Goal: Task Accomplishment & Management: Use online tool/utility

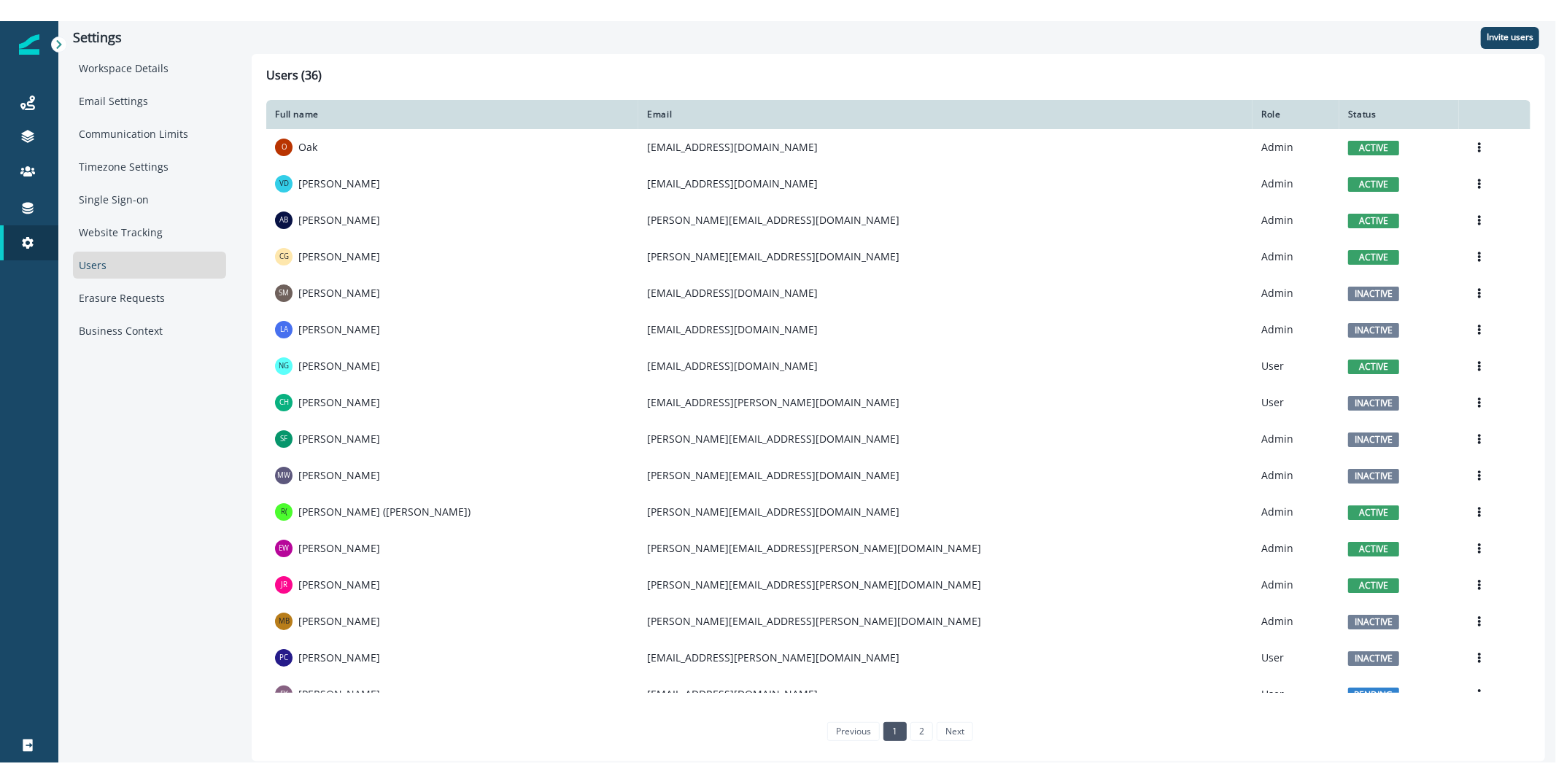
scroll to position [488, 0]
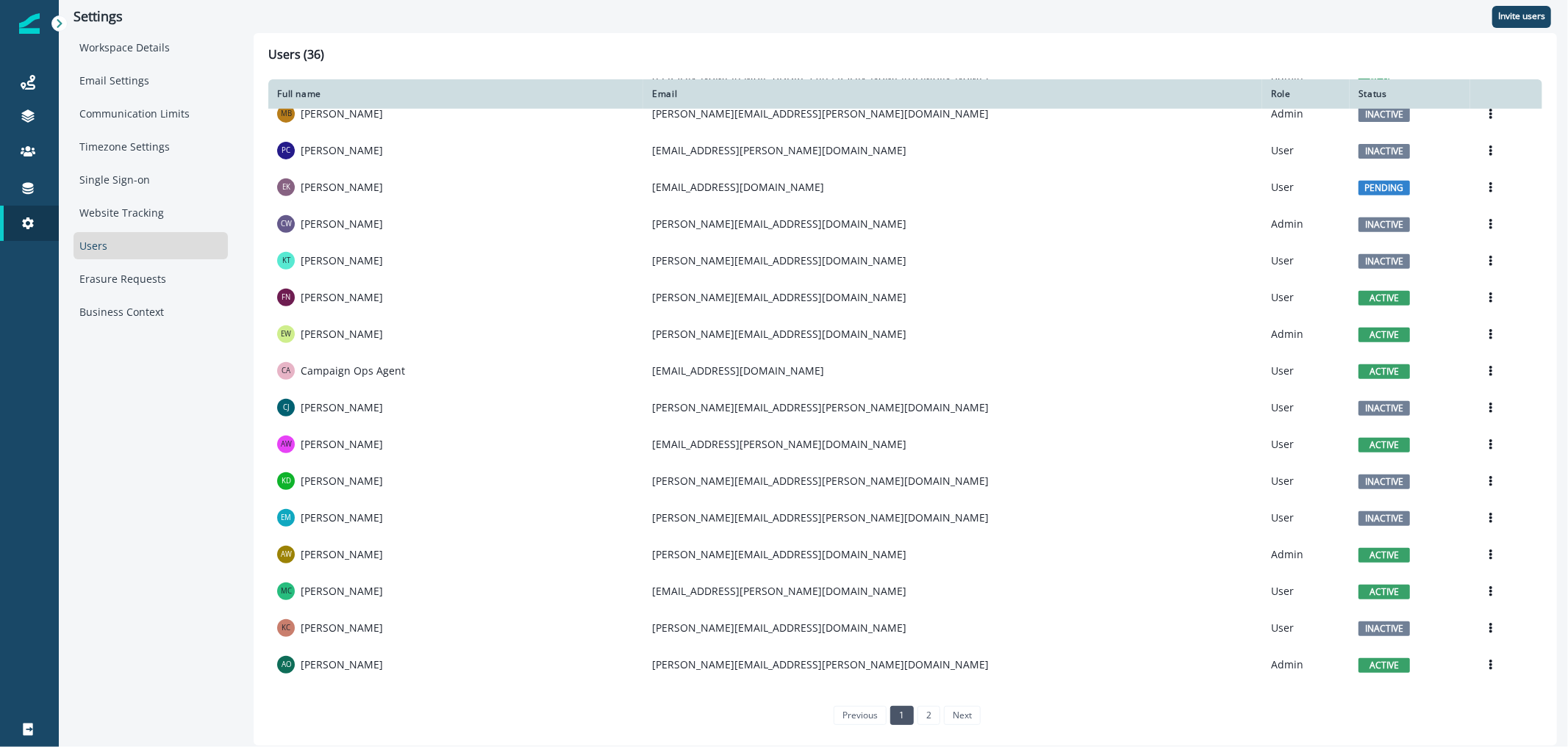
click at [37, 25] on img at bounding box center [29, 24] width 21 height 21
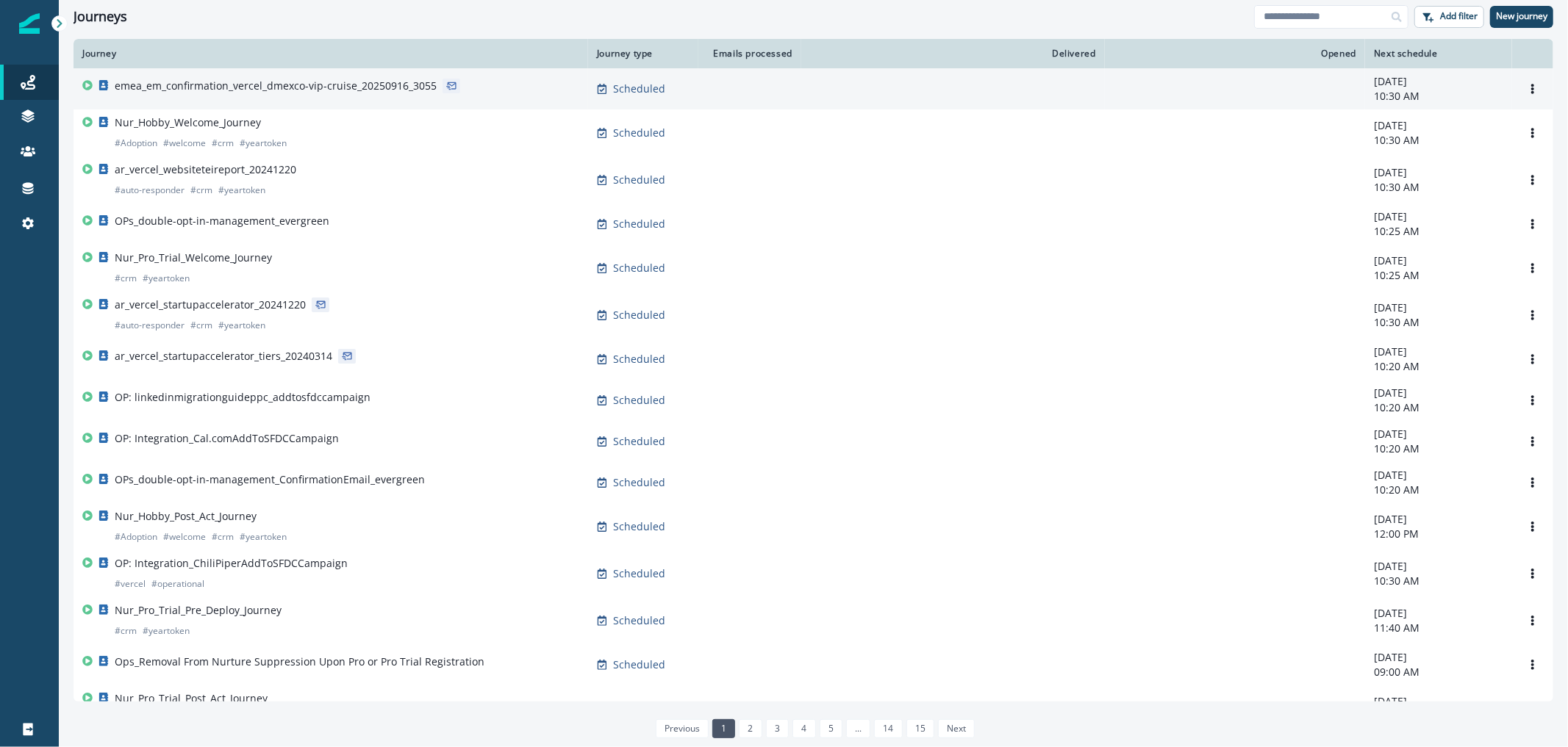
click at [199, 83] on p "emea_em_confirmation_vercel_dmexco-vip-cruise_20250916_3055" at bounding box center [275, 86] width 322 height 15
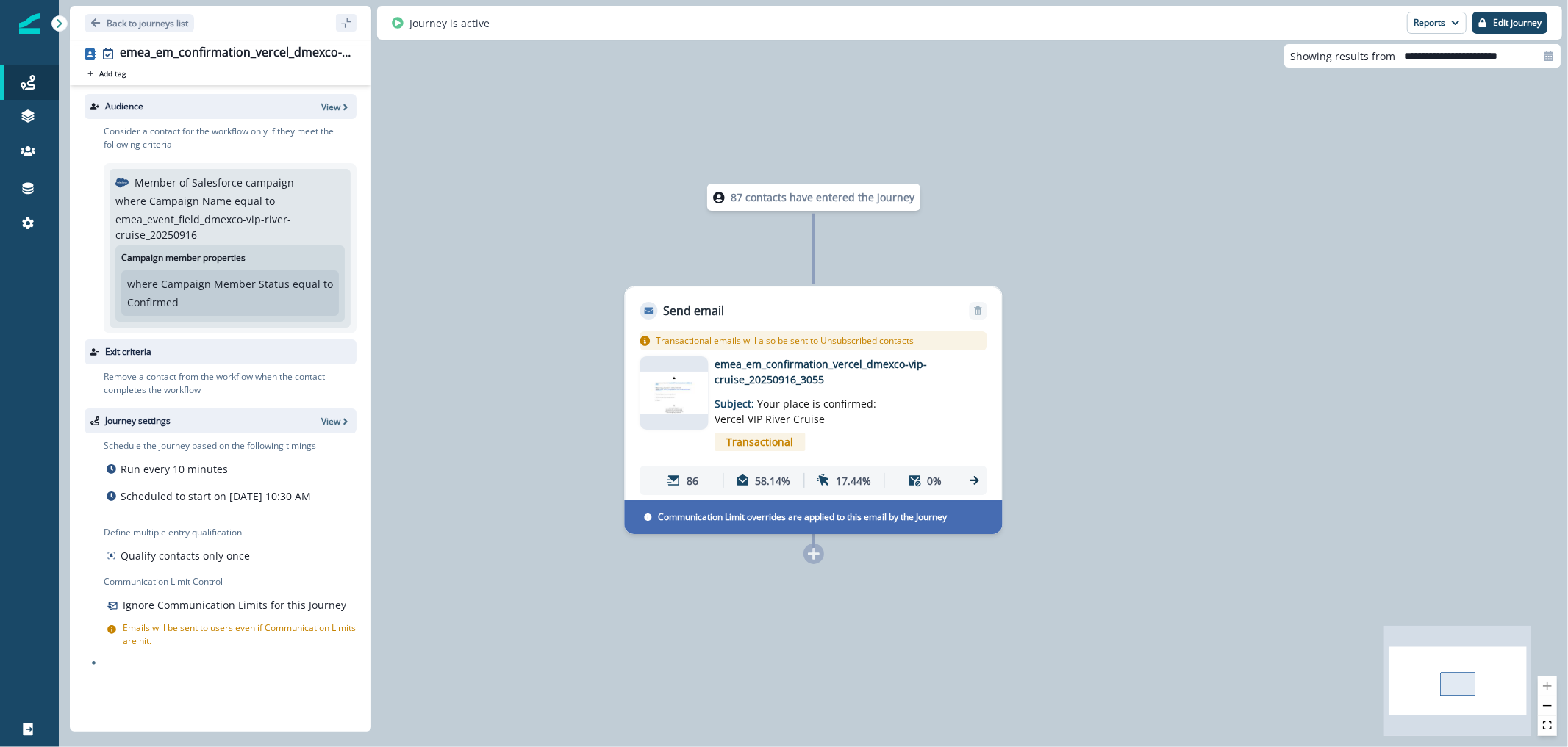
click at [662, 410] on img at bounding box center [674, 393] width 68 height 44
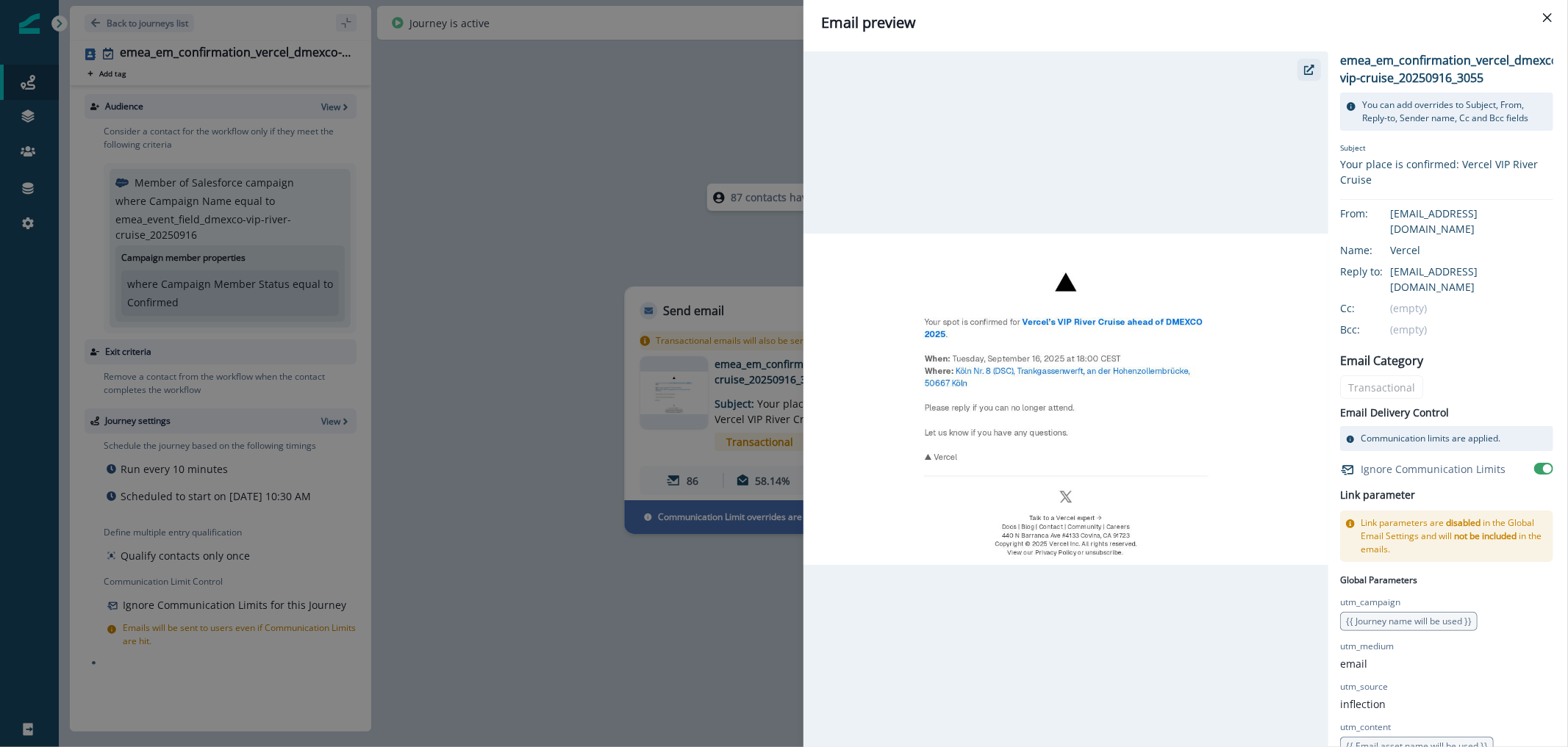
click at [1304, 74] on icon "button" at bounding box center [1309, 69] width 10 height 10
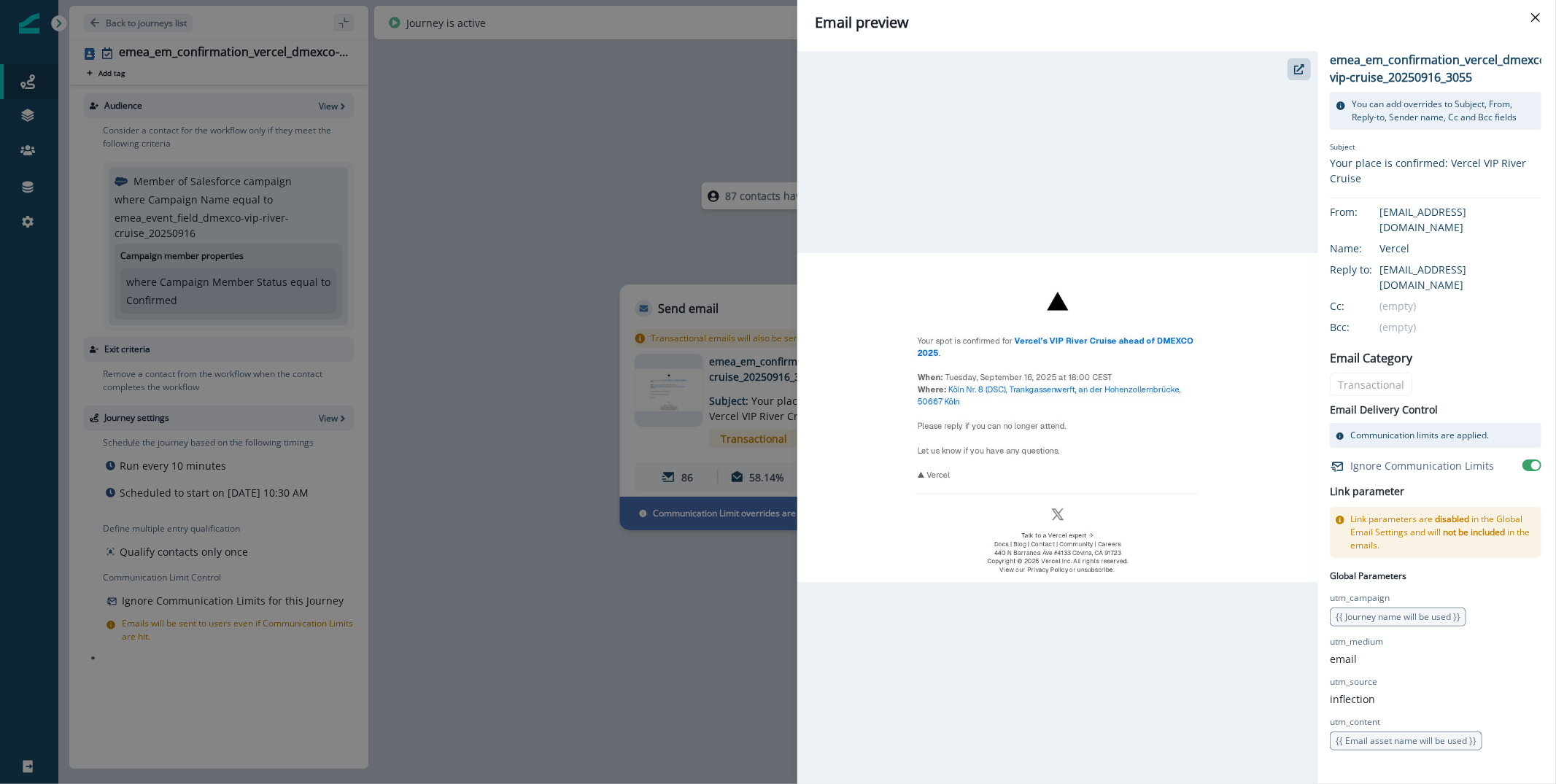
click at [249, 70] on div "Email preview emea_em_confirmation_vercel_dmexco-vip-cruise_20250916_3055 You c…" at bounding box center [778, 392] width 1556 height 784
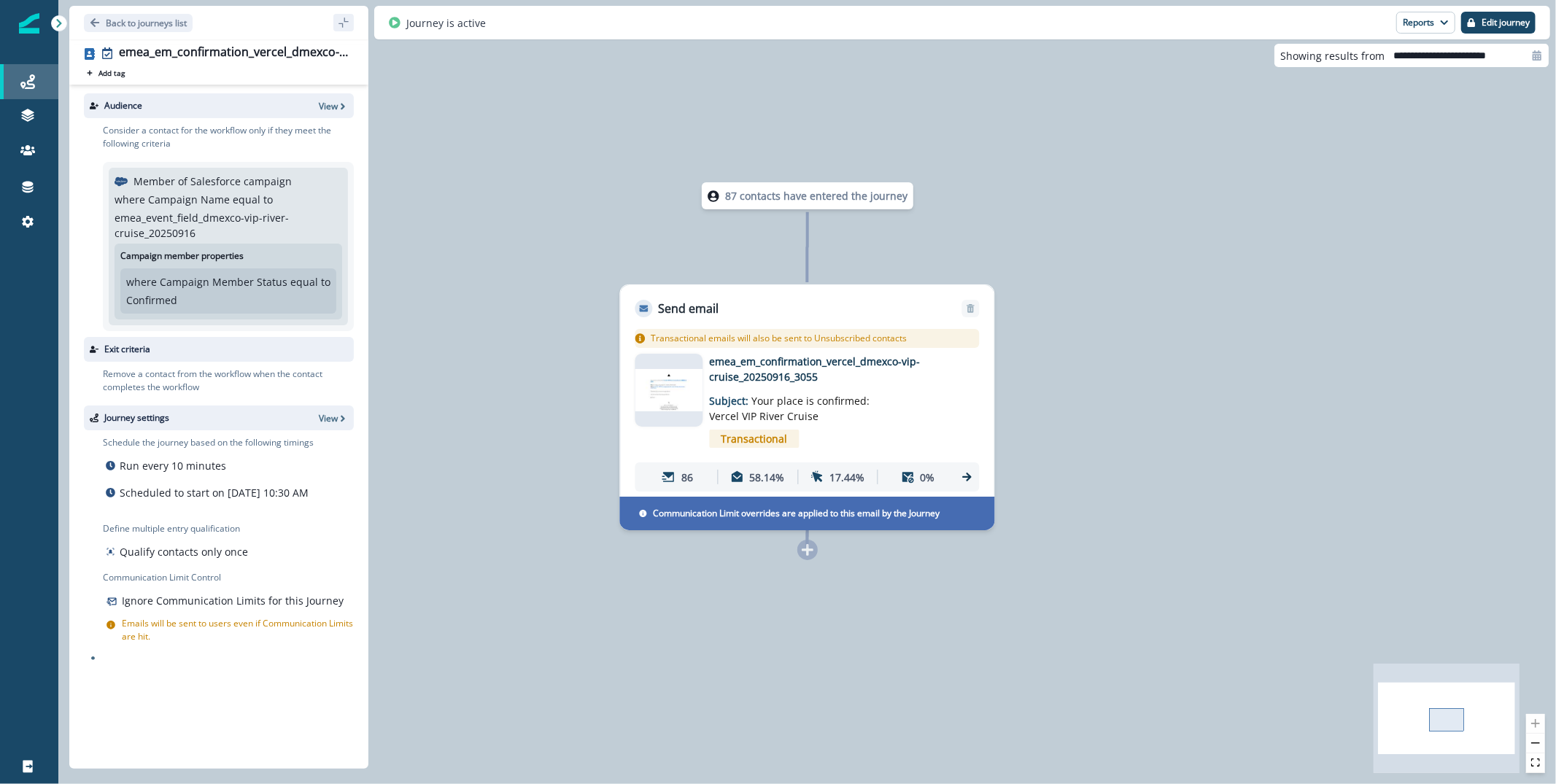
click at [18, 75] on div "Journeys" at bounding box center [29, 82] width 47 height 18
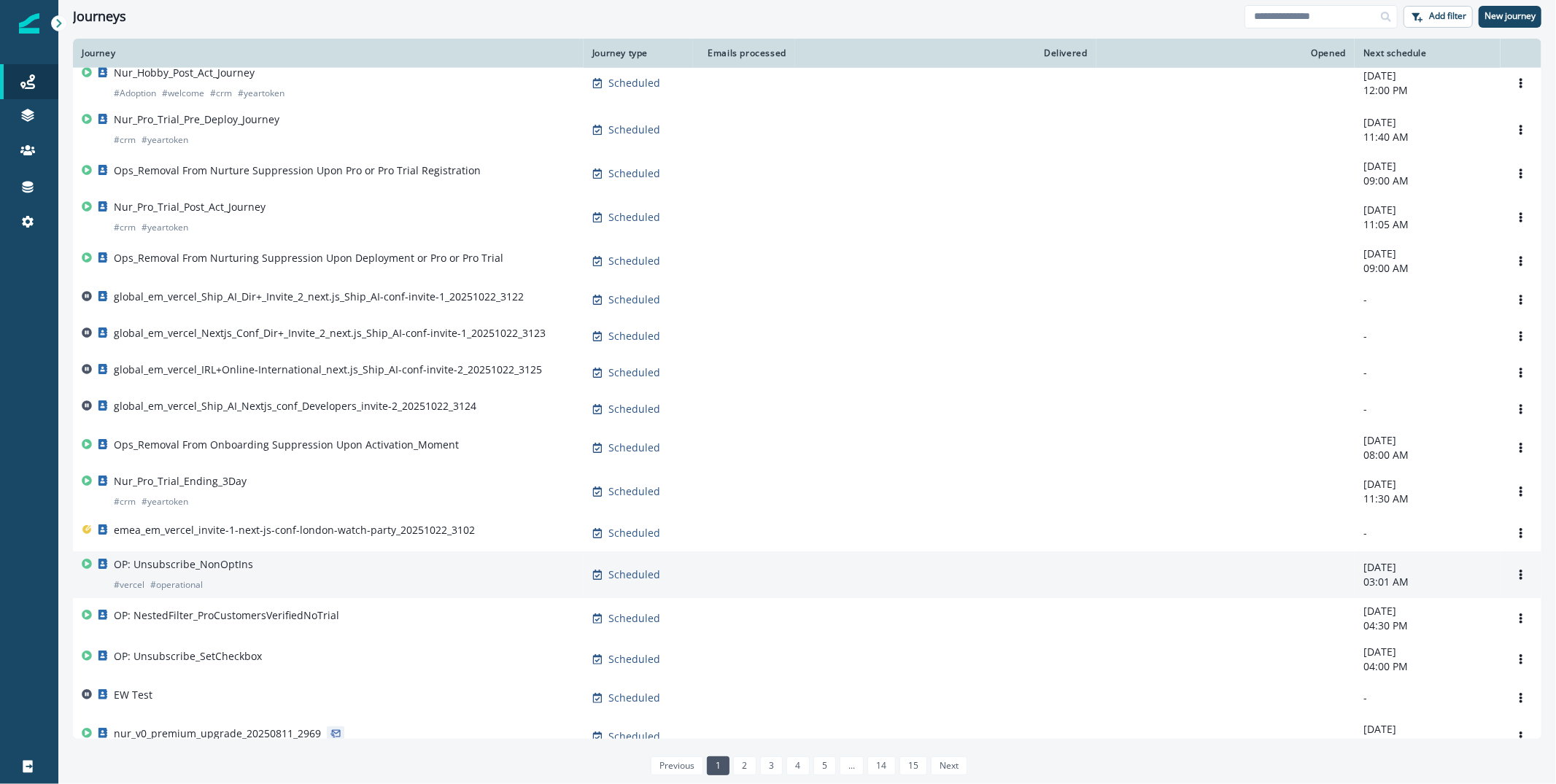
scroll to position [616, 0]
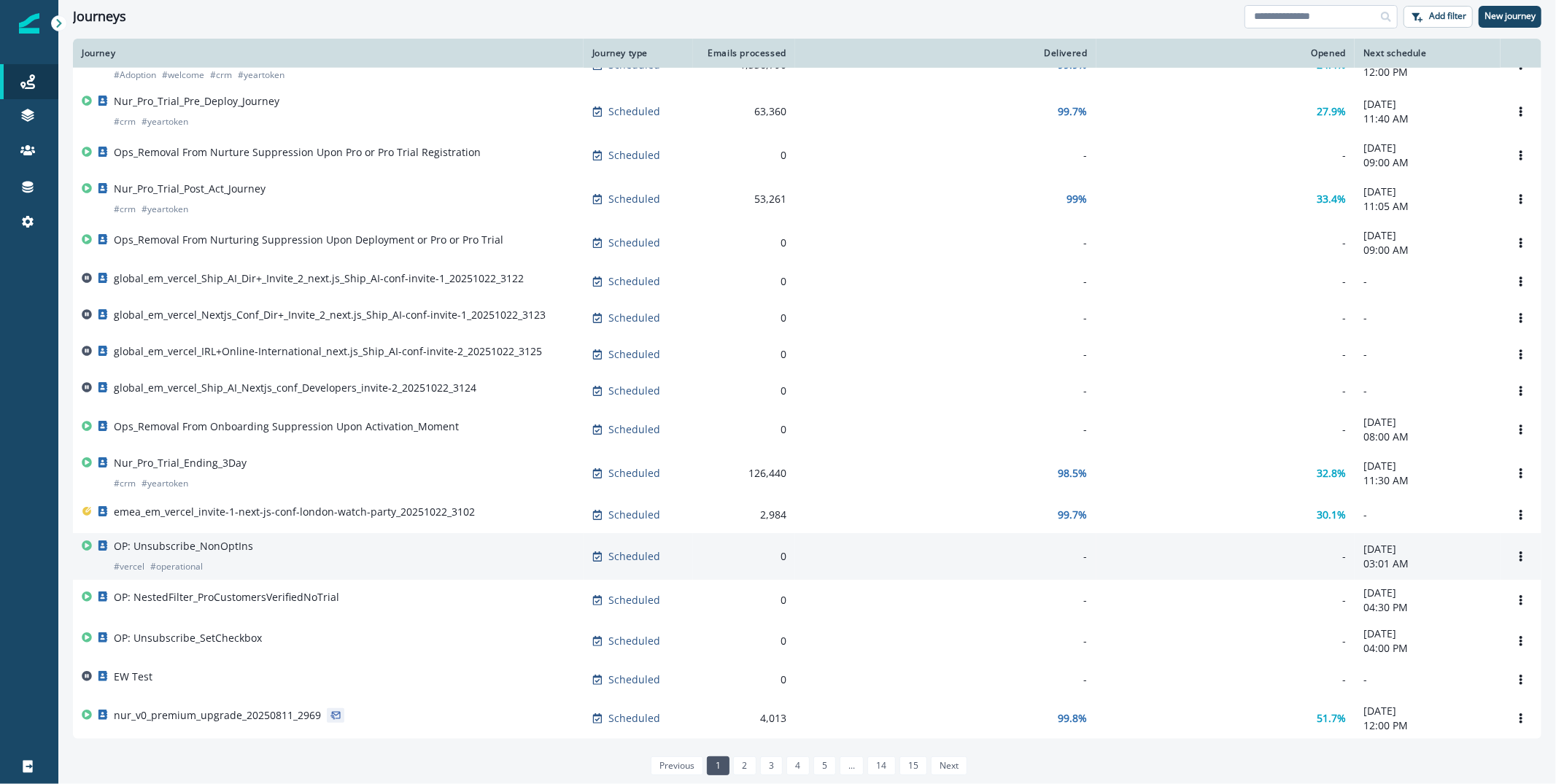
click at [1300, 15] on input at bounding box center [1321, 16] width 153 height 24
type input "**********"
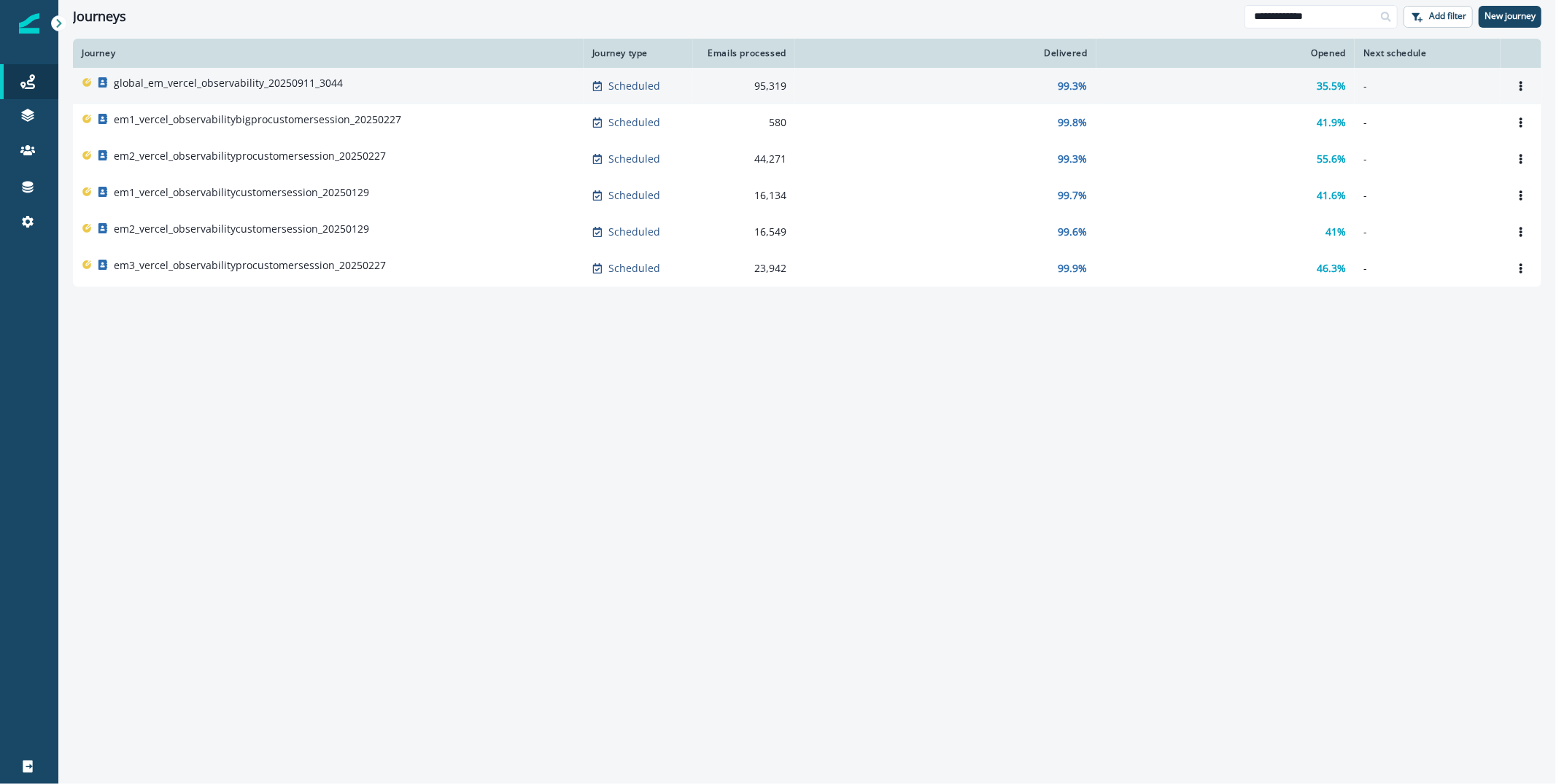
click at [236, 86] on p "global_em_vercel_observability_20250911_3044" at bounding box center [228, 84] width 229 height 15
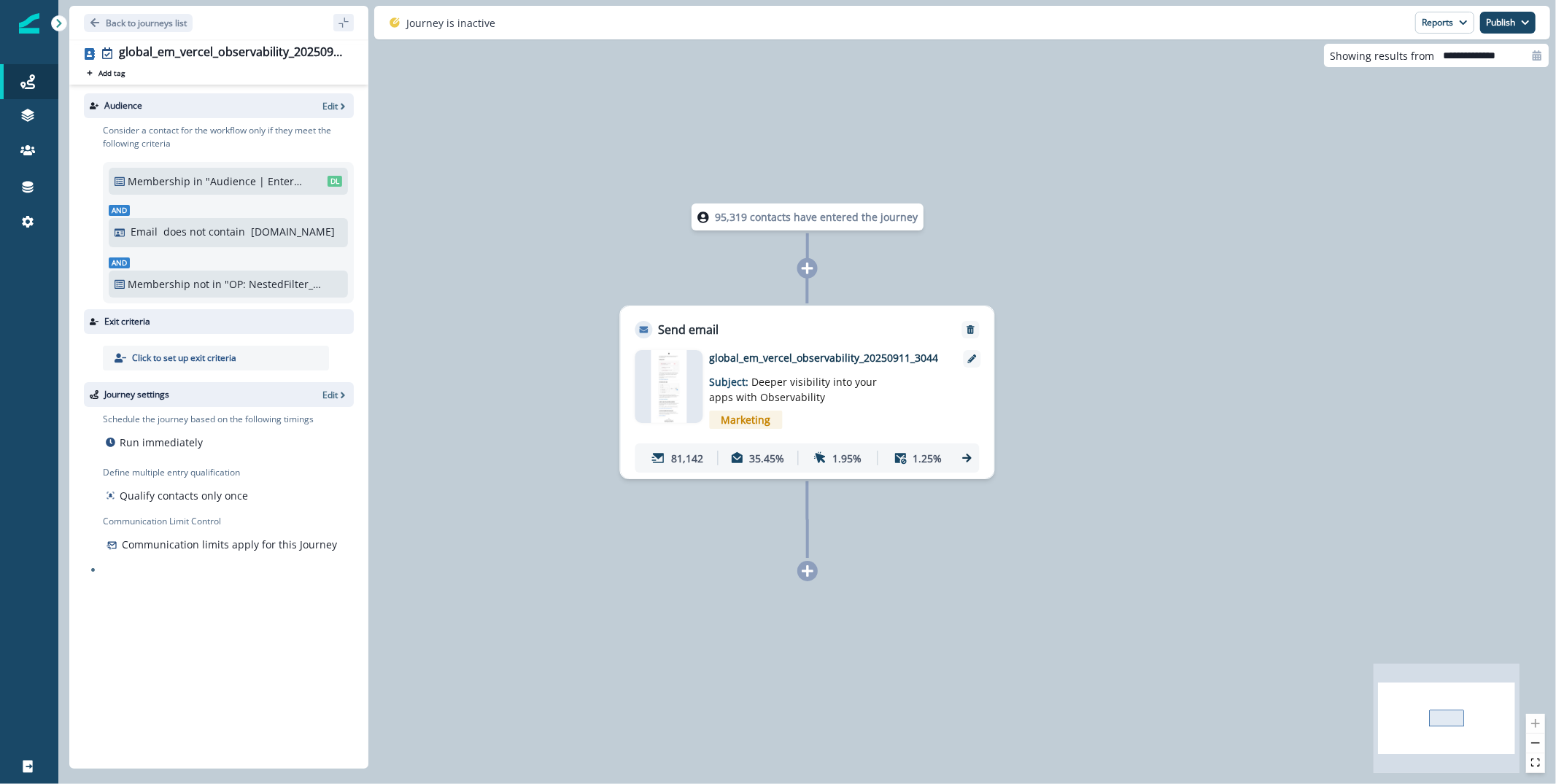
click at [675, 382] on img at bounding box center [669, 387] width 36 height 73
click at [1431, 27] on button "Reports" at bounding box center [1445, 22] width 59 height 22
click at [1386, 60] on p "Email Report" at bounding box center [1367, 58] width 71 height 18
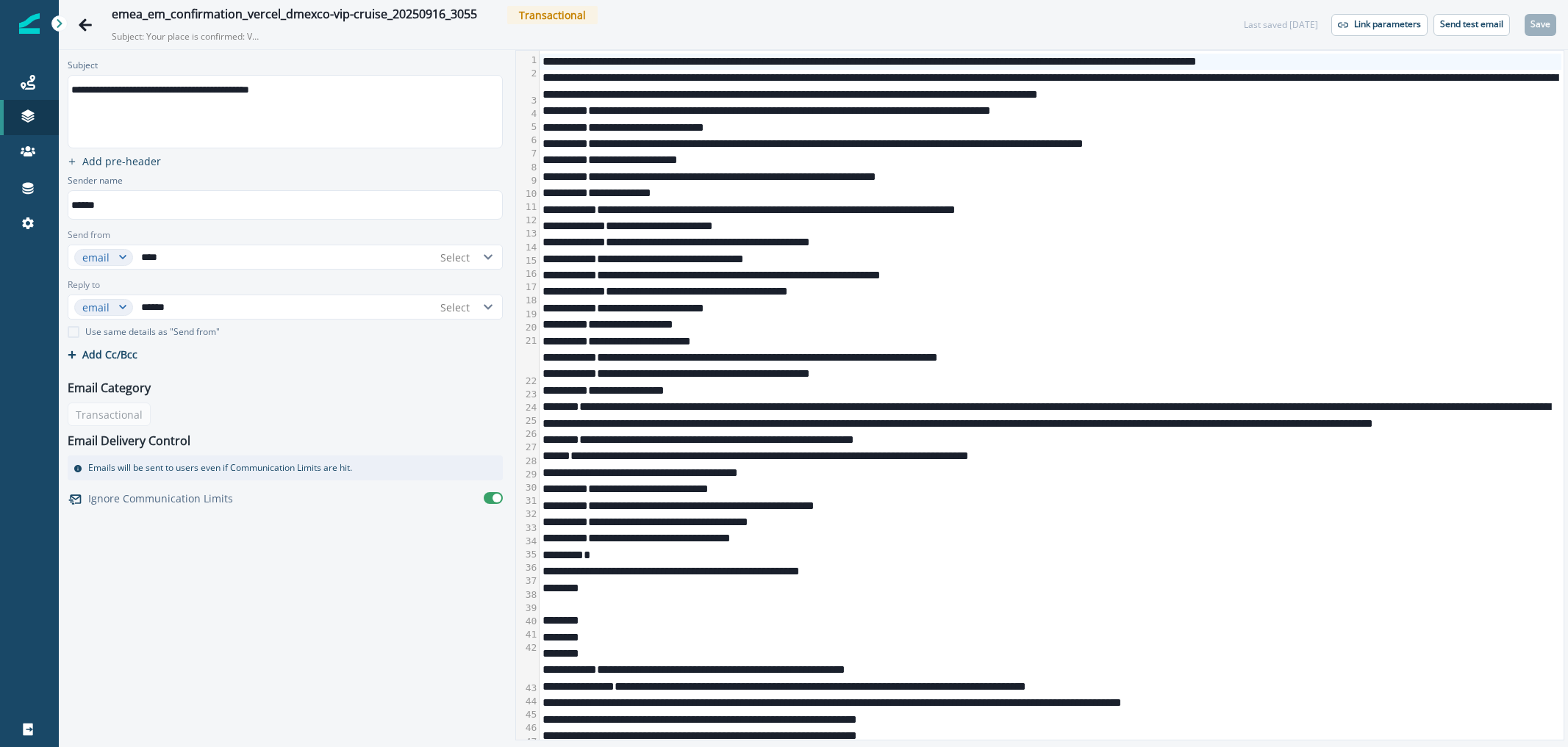
click at [670, 234] on div "**********" at bounding box center [1050, 242] width 1022 height 16
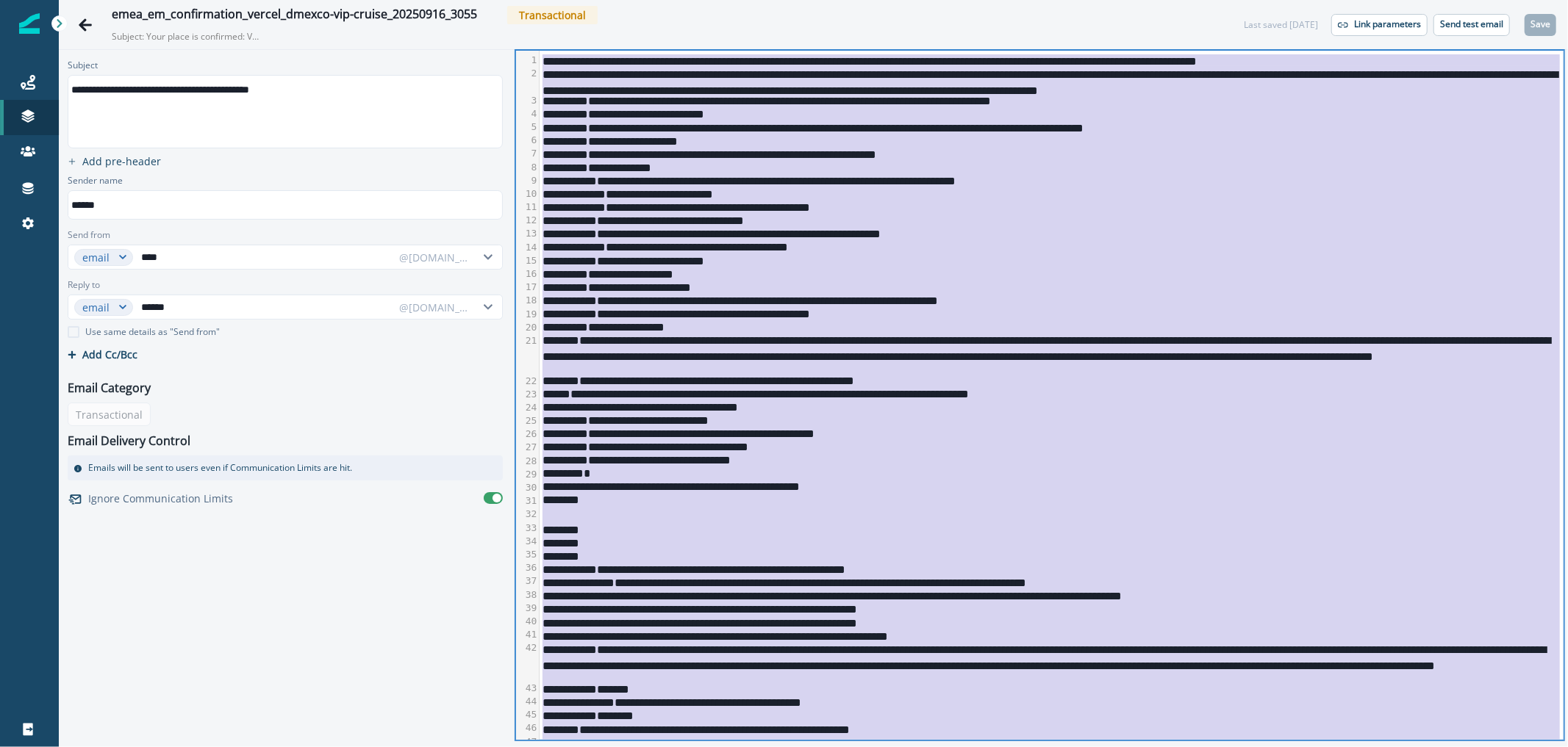
copy div "**********"
